Goal: Information Seeking & Learning: Learn about a topic

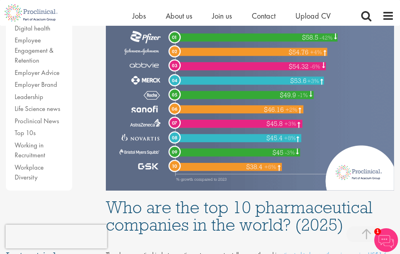
scroll to position [198, 0]
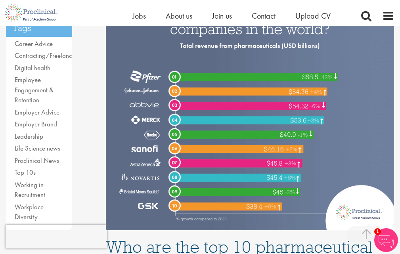
click at [176, 92] on img at bounding box center [250, 110] width 288 height 240
click at [32, 43] on link "Career Advice" at bounding box center [34, 43] width 38 height 9
